Goal: Answer question/provide support

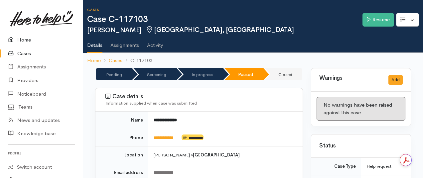
click at [20, 38] on link "Home" at bounding box center [41, 40] width 83 height 14
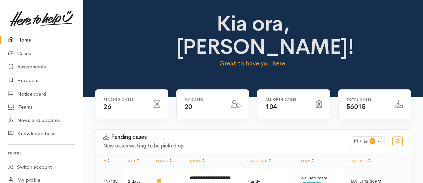
click at [20, 40] on link "Home" at bounding box center [41, 40] width 83 height 14
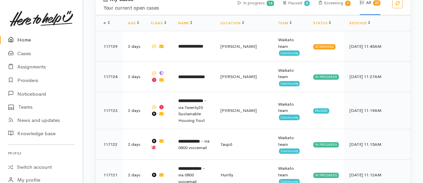
scroll to position [803, 0]
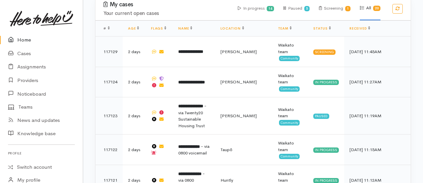
click at [195, 104] on b "**********" at bounding box center [190, 106] width 25 height 4
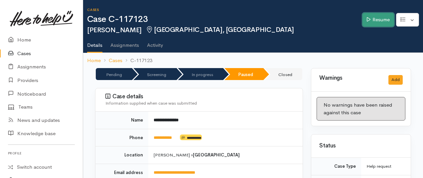
click at [376, 21] on link "Resume" at bounding box center [378, 20] width 32 height 14
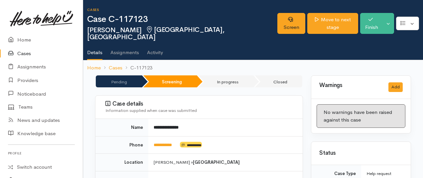
click at [314, 18] on link "Move to next stage" at bounding box center [332, 23] width 51 height 21
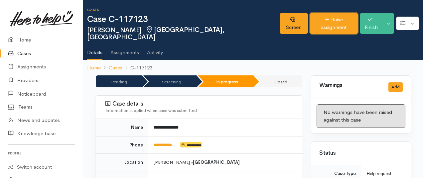
click at [323, 23] on link "Raise assignment" at bounding box center [334, 23] width 48 height 21
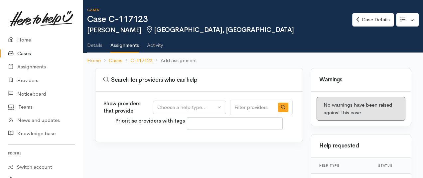
select select
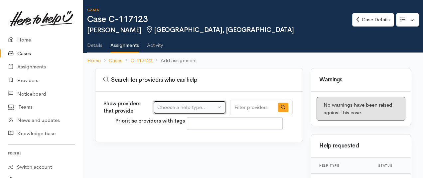
click at [182, 106] on div "Choose a help type..." at bounding box center [186, 108] width 58 height 8
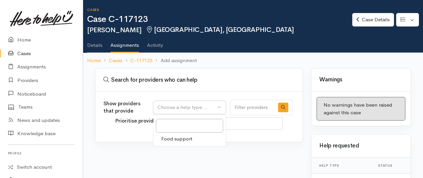
click at [187, 136] on span "Food support" at bounding box center [176, 139] width 31 height 8
select select "3"
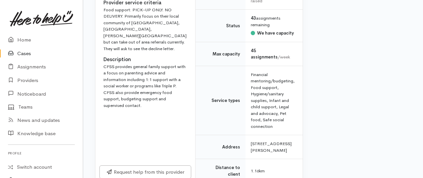
scroll to position [344, 0]
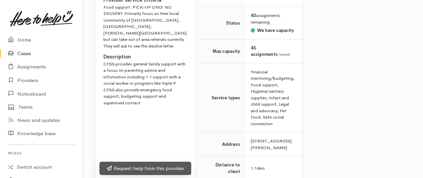
click at [142, 168] on link "Request help from this provider" at bounding box center [145, 169] width 92 height 14
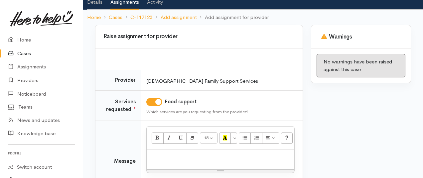
scroll to position [94, 0]
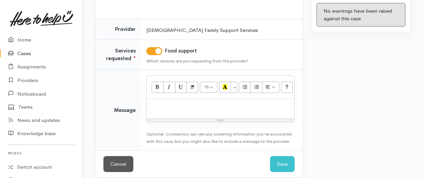
click at [186, 103] on p at bounding box center [220, 106] width 141 height 8
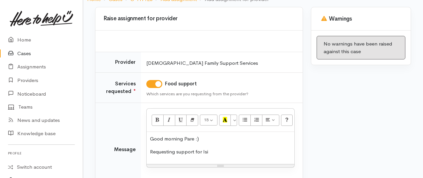
scroll to position [62, 0]
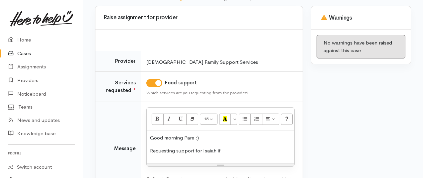
click at [178, 142] on div "Good morning Pare :) Requesting support for Isaiah if" at bounding box center [221, 147] width 148 height 32
click at [249, 151] on p "Requesting food support for Isaiah if" at bounding box center [220, 151] width 141 height 8
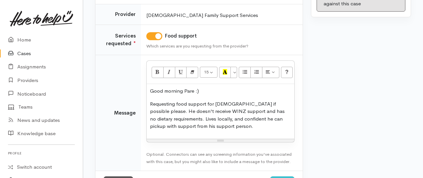
scroll to position [135, 0]
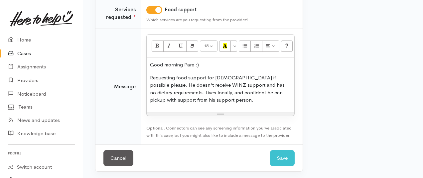
drag, startPoint x: 411, startPoint y: 2, endPoint x: 311, endPoint y: 88, distance: 132.2
click at [311, 88] on div "Warnings No warnings have been raised against this case" at bounding box center [361, 56] width 108 height 247
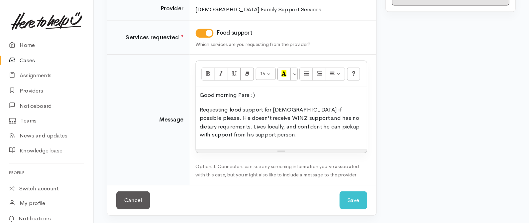
scroll to position [84, 0]
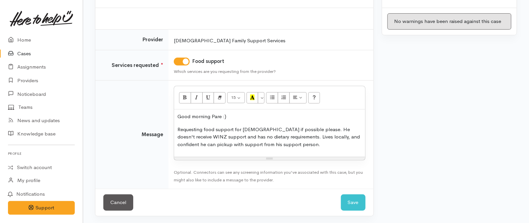
click at [422, 77] on div "Warnings No warnings have been raised against this case" at bounding box center [449, 104] width 143 height 240
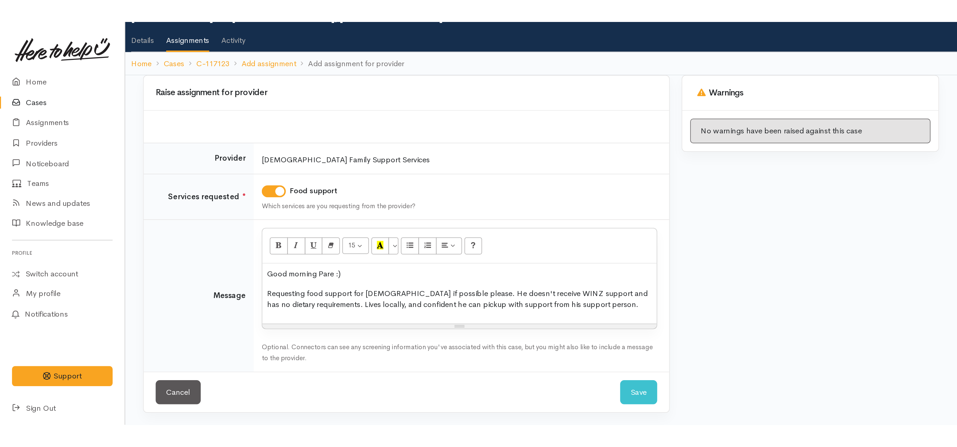
scroll to position [0, 0]
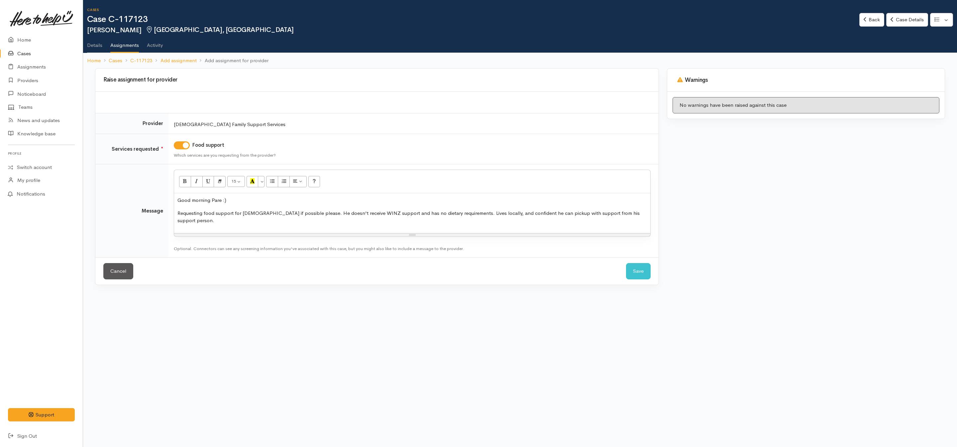
click at [422, 178] on p "Requesting food support for [DEMOGRAPHIC_DATA] if possible please. He doesn't r…" at bounding box center [411, 216] width 469 height 15
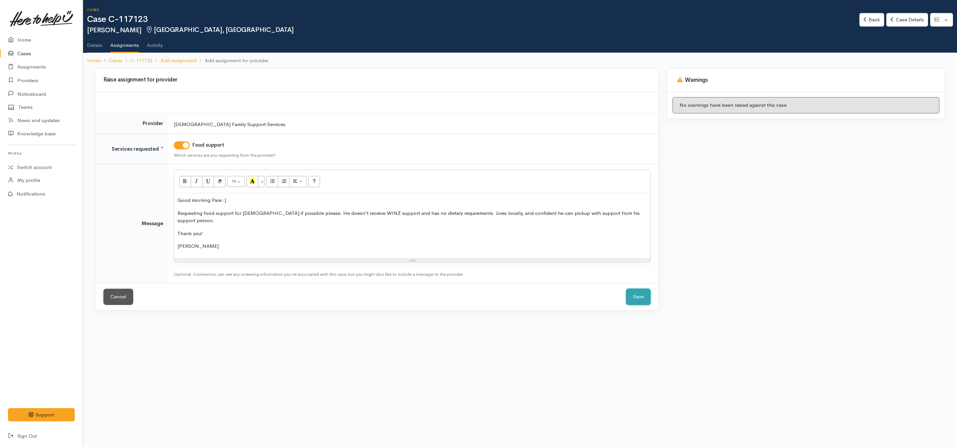
click button "Save" at bounding box center [638, 296] width 25 height 16
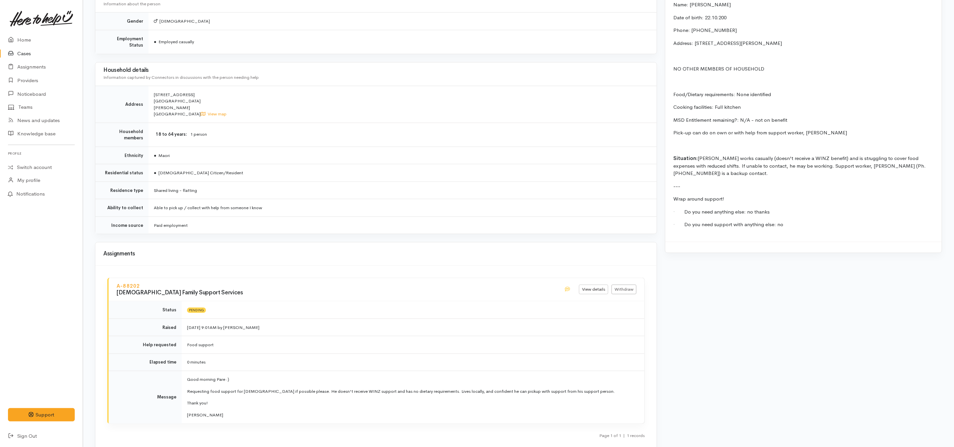
scroll to position [598, 0]
